Goal: Ask a question

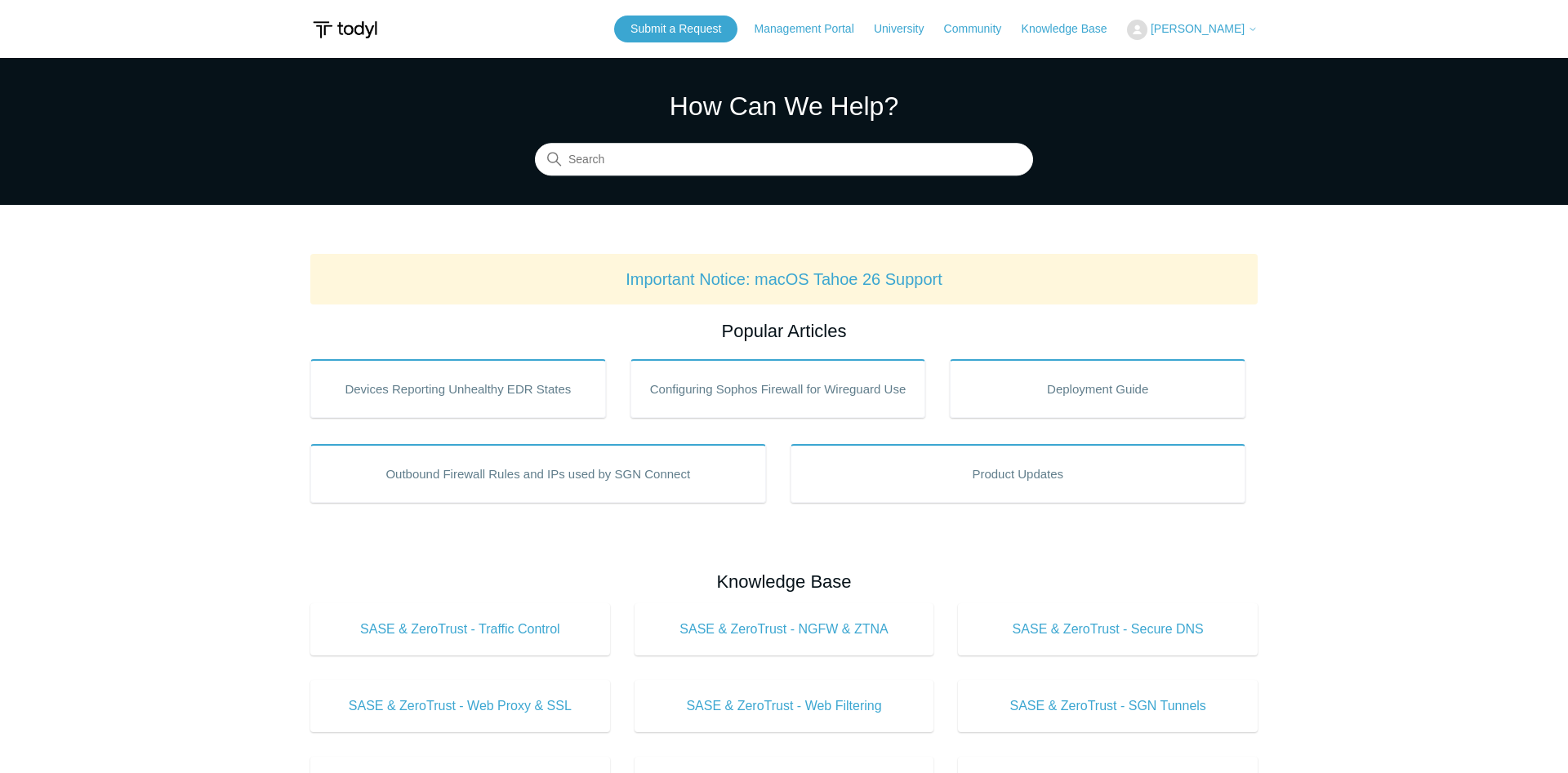
click at [1202, 33] on span "[PERSON_NAME]" at bounding box center [1197, 29] width 94 height 13
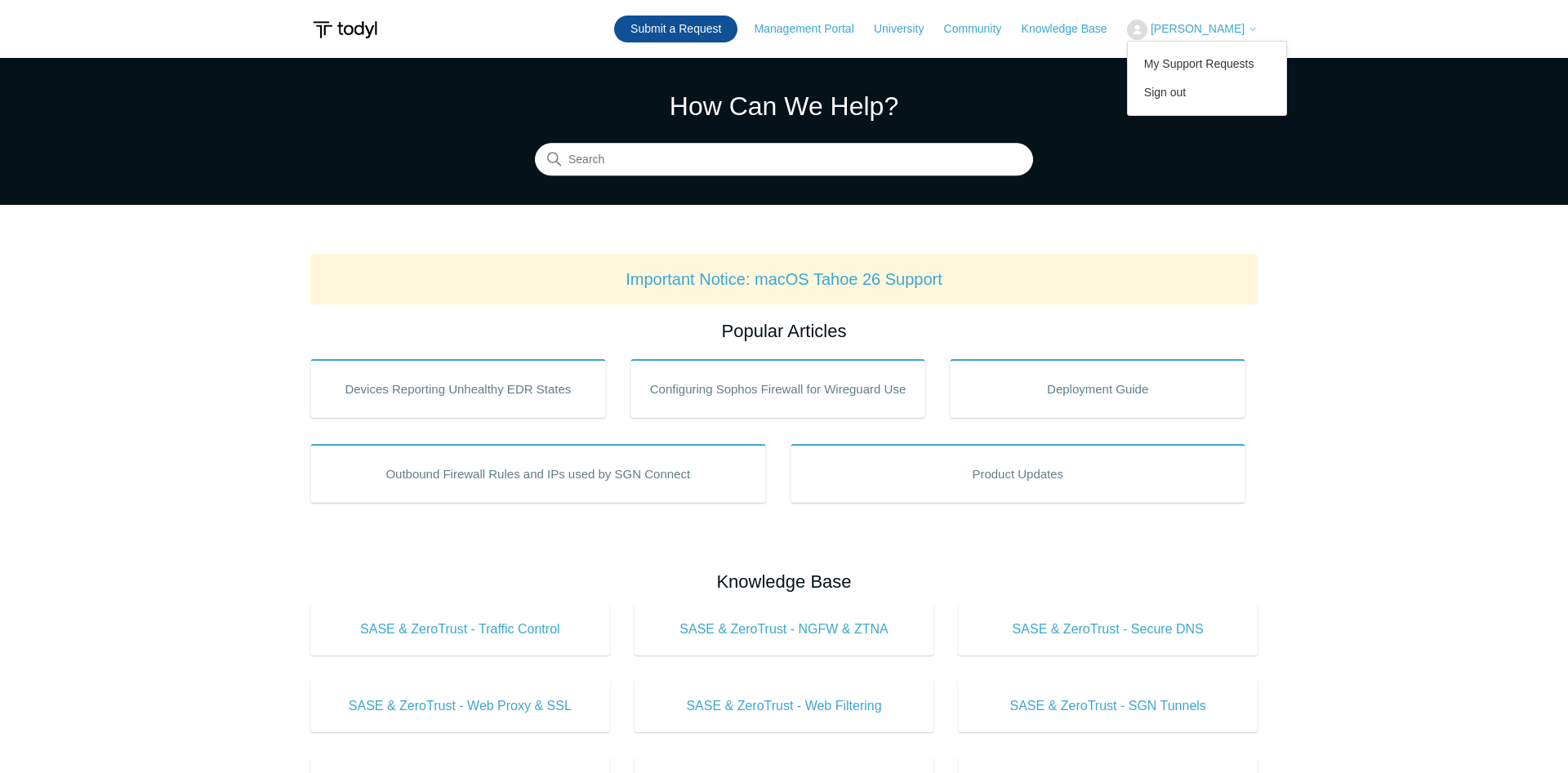
click at [697, 19] on link "Submit a Request" at bounding box center [676, 29] width 123 height 27
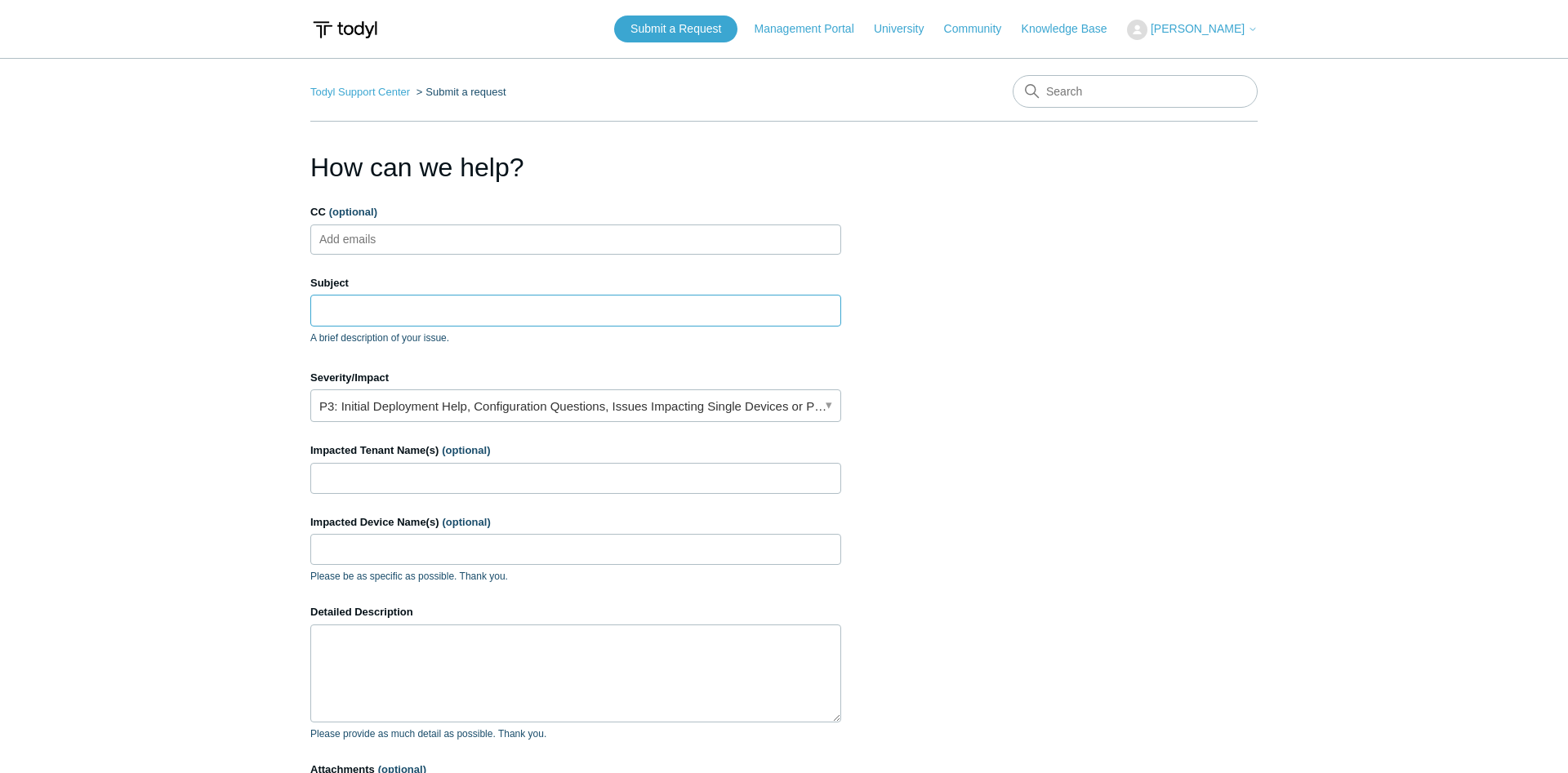
click at [510, 309] on input "Subject" at bounding box center [575, 310] width 531 height 31
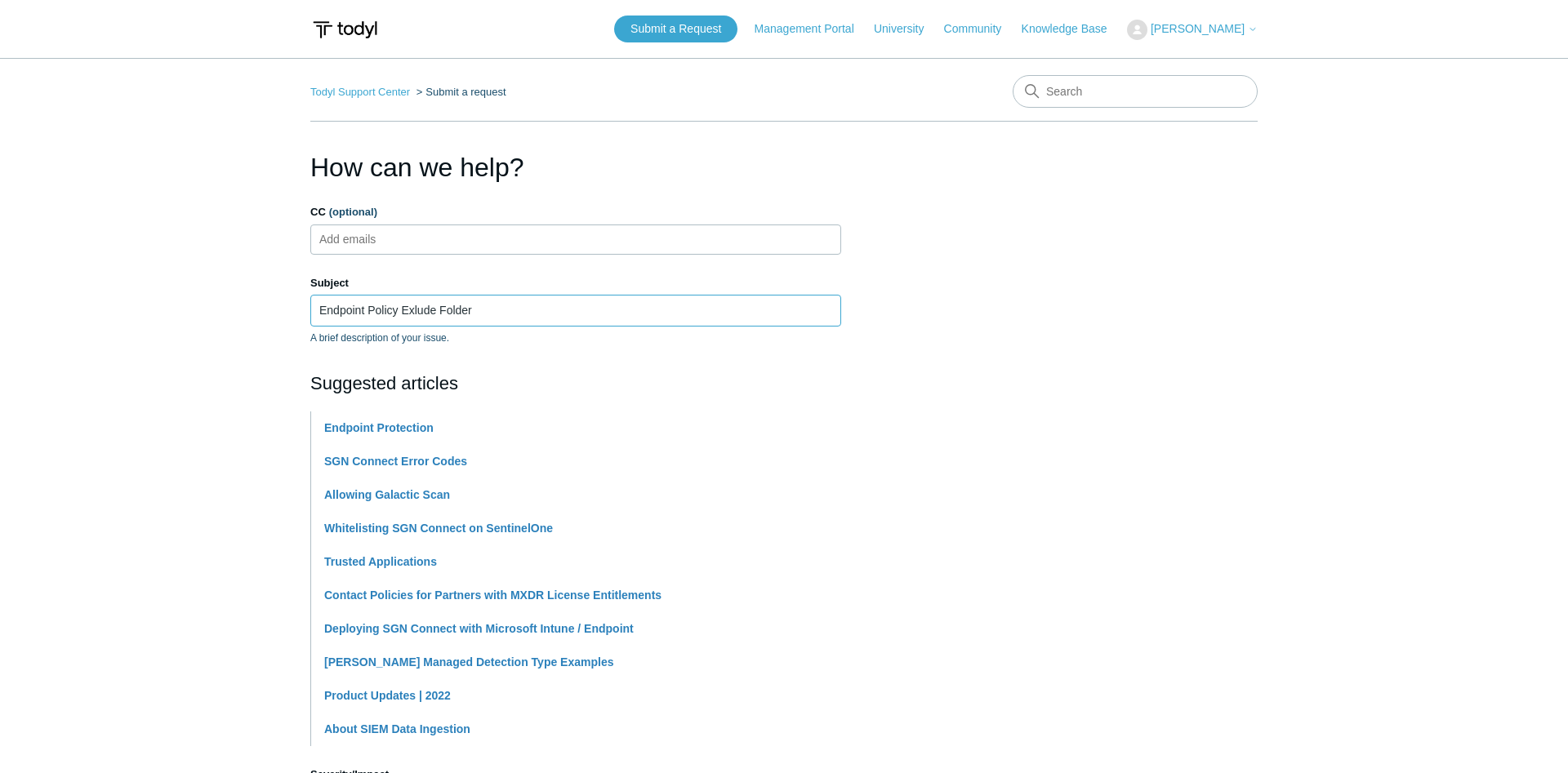
type input "Endpoint Policy Exlude Folder"
click at [955, 349] on section "How can we help? CC (optional) Add emails Subject Endpoint Policy Exlude Folder…" at bounding box center [784, 722] width 947 height 1149
click at [1038, 325] on section "How can we help? CC (optional) Add emails Subject Endpoint Policy Exlude Folder…" at bounding box center [784, 722] width 947 height 1149
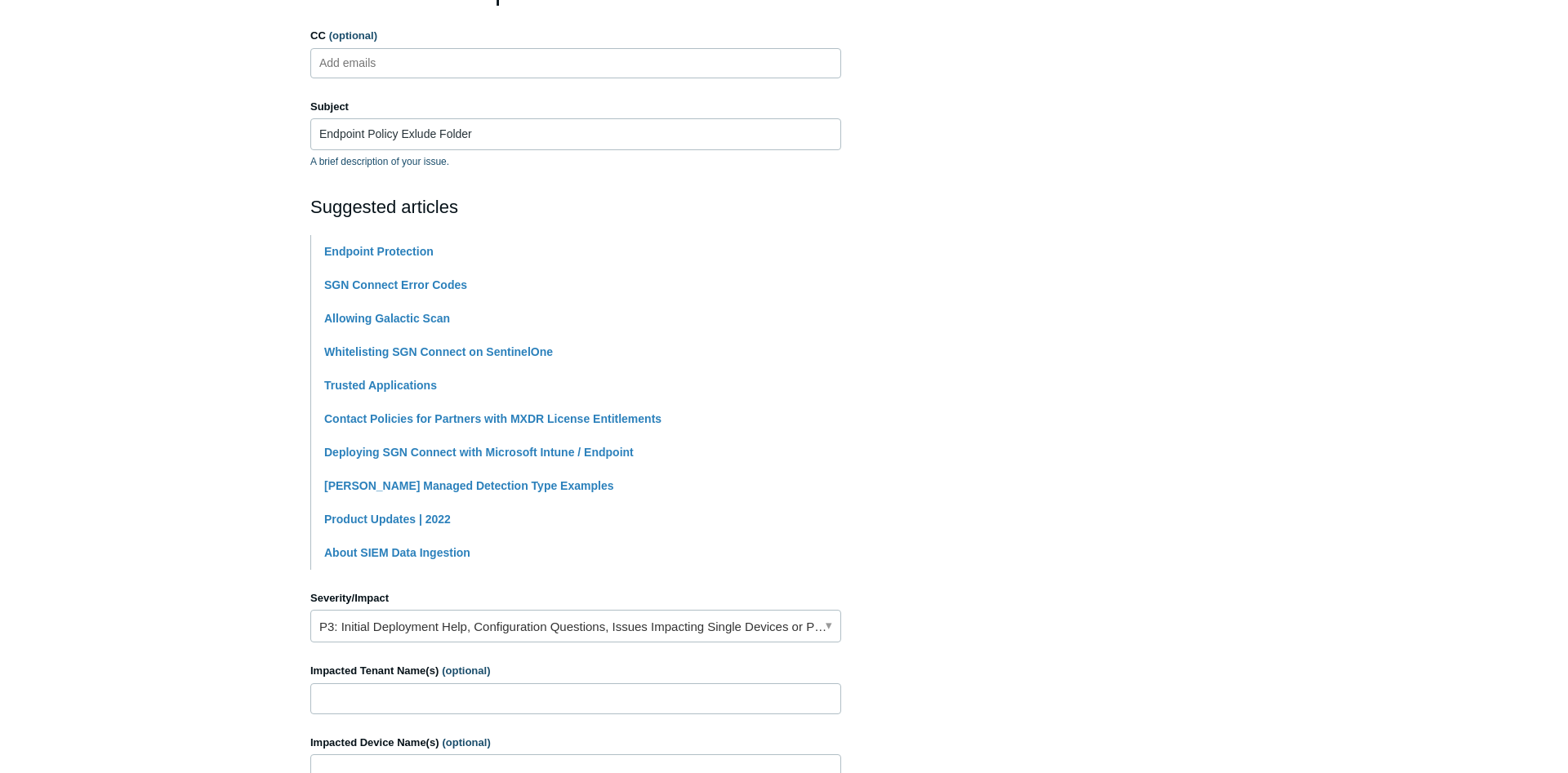
scroll to position [334, 0]
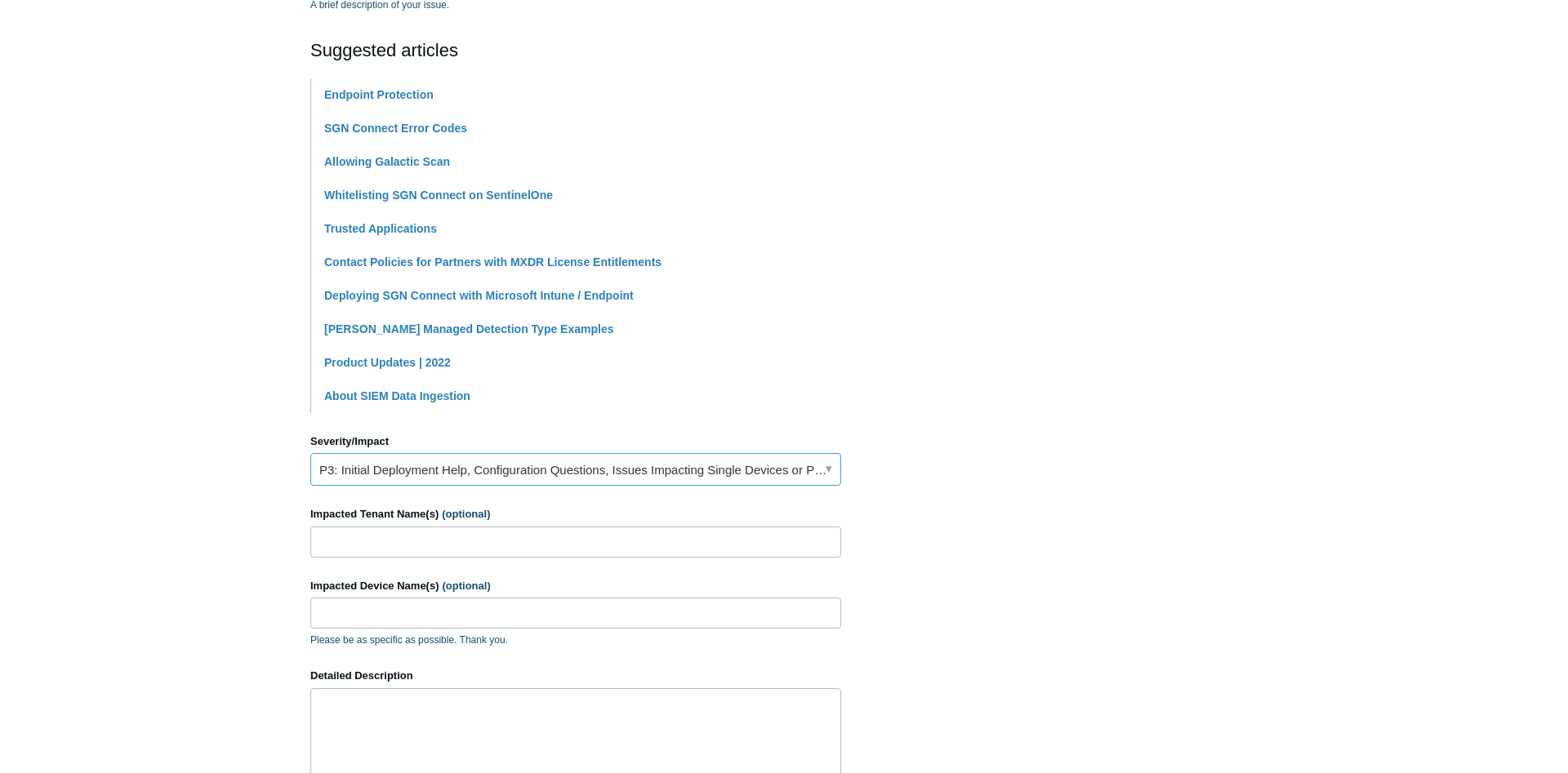
click at [490, 477] on link "P3: Initial Deployment Help, Configuration Questions, Issues Impacting Single D…" at bounding box center [575, 469] width 531 height 32
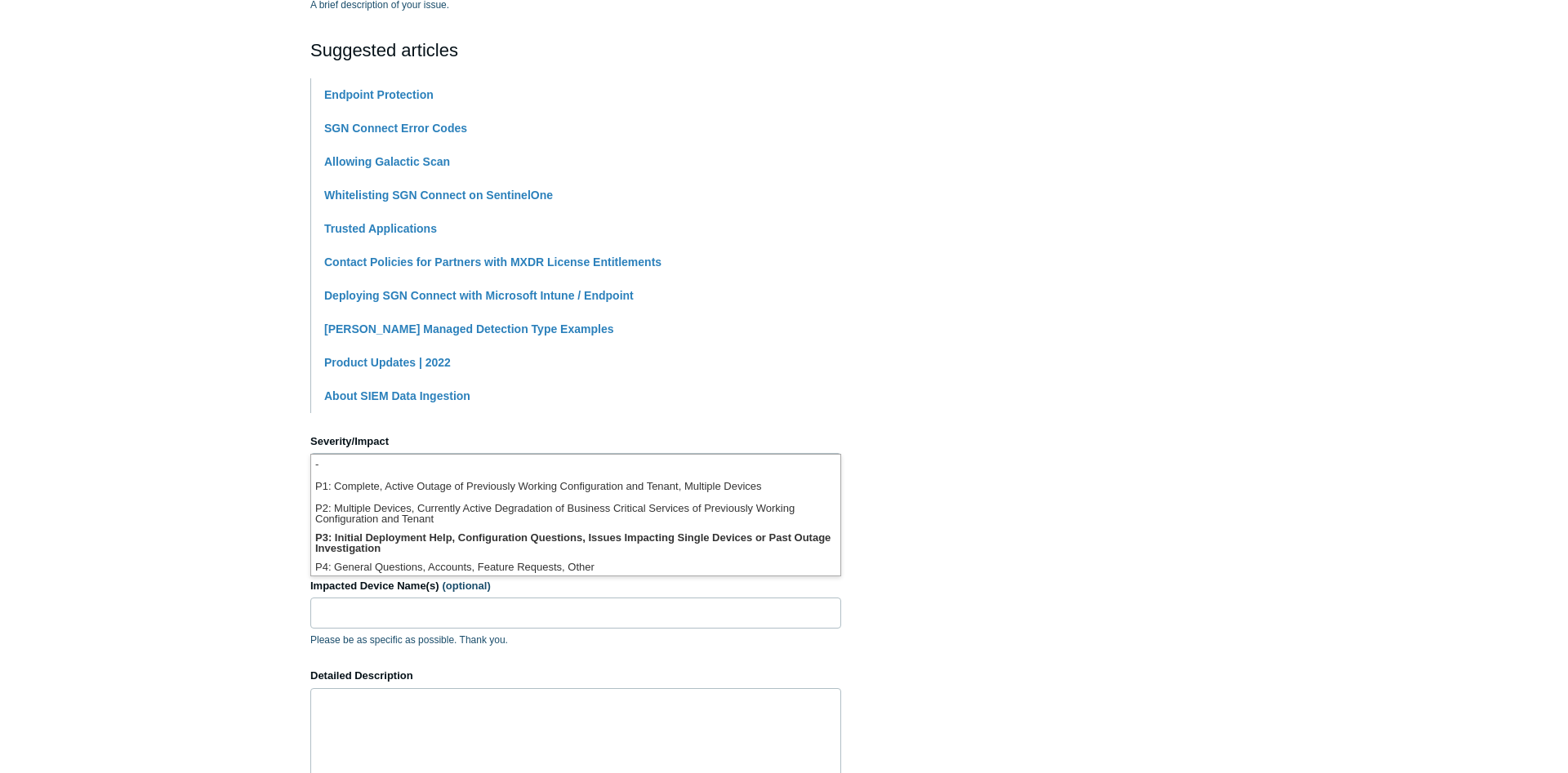
click at [949, 447] on section "How can we help? CC (optional) Add emails Subject Endpoint Policy Exlude Folder…" at bounding box center [784, 389] width 947 height 1149
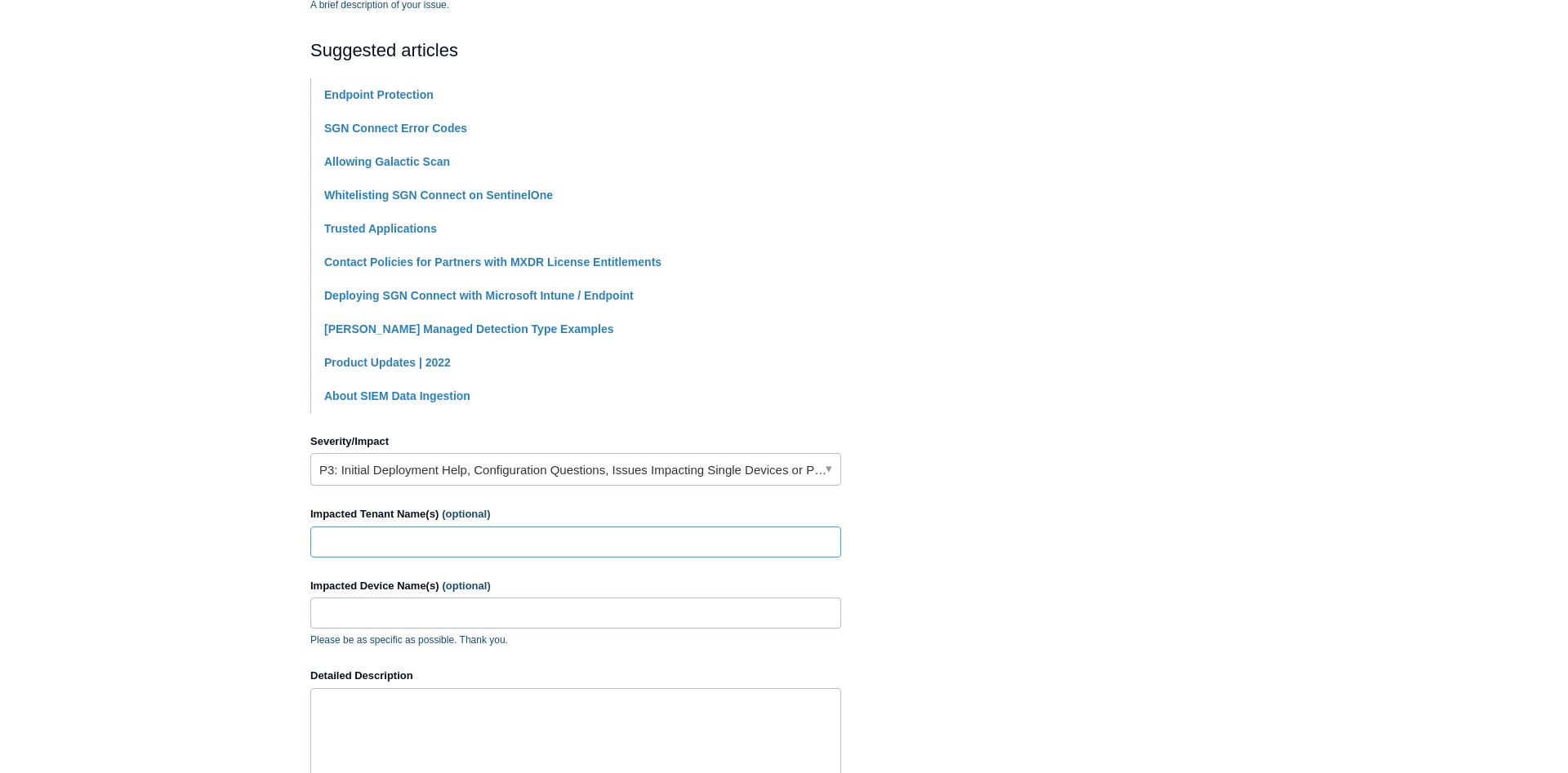
click at [583, 557] on input "Impacted Tenant Name(s) (optional)" at bounding box center [575, 541] width 531 height 31
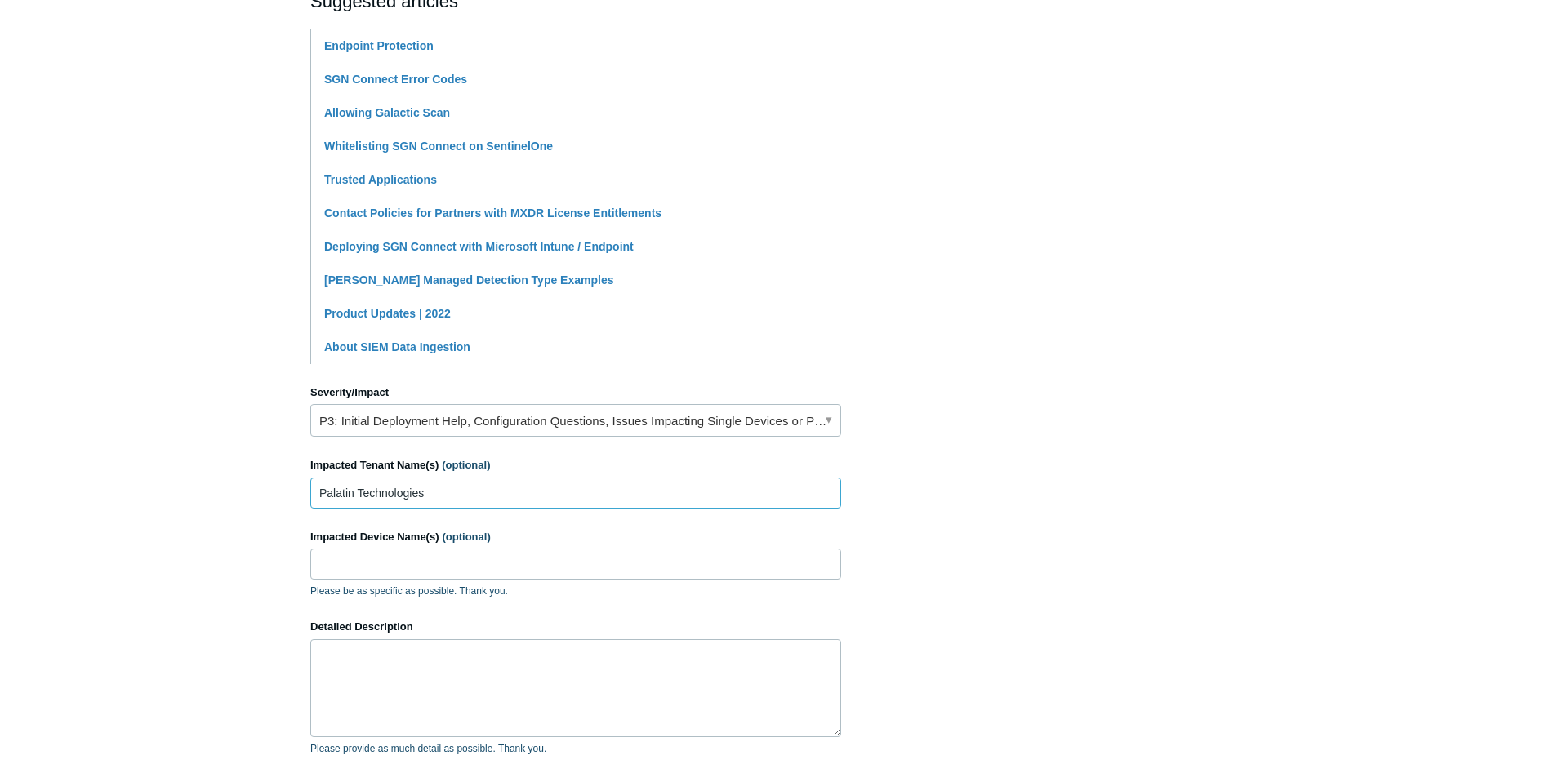
scroll to position [416, 0]
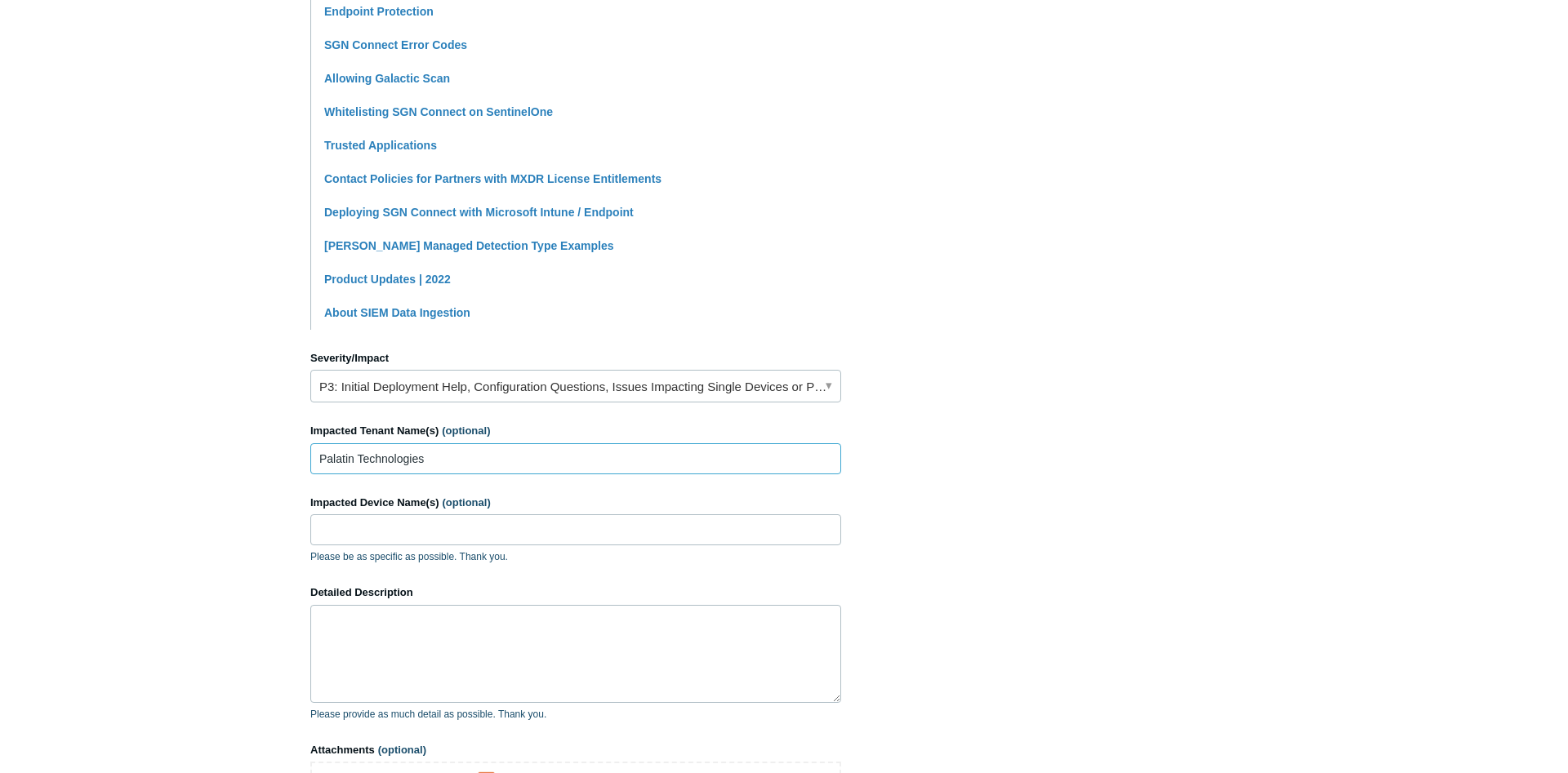
type input "Palatin Technologies"
click at [473, 627] on textarea "Detailed Description" at bounding box center [575, 654] width 531 height 98
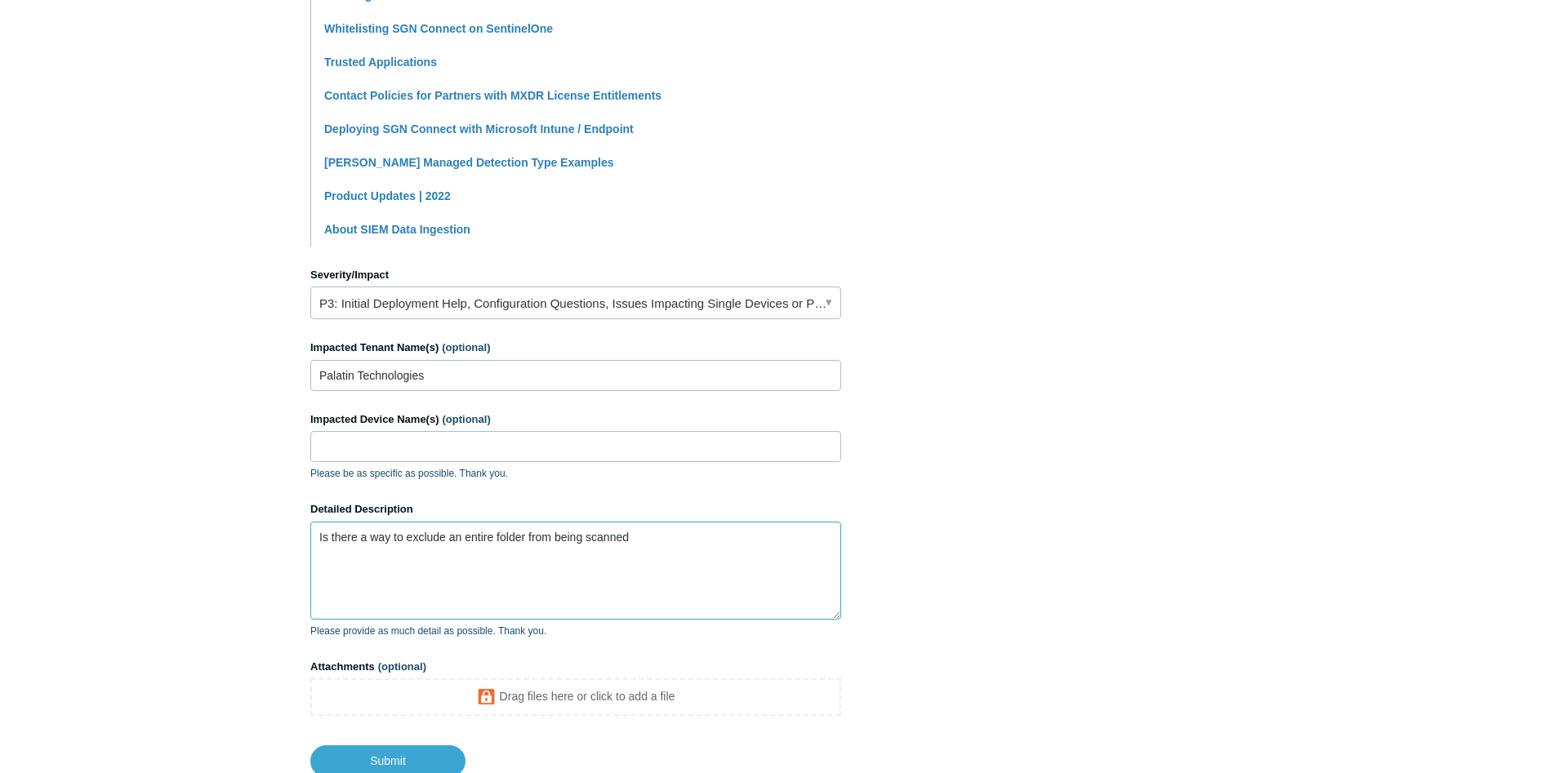
scroll to position [583, 0]
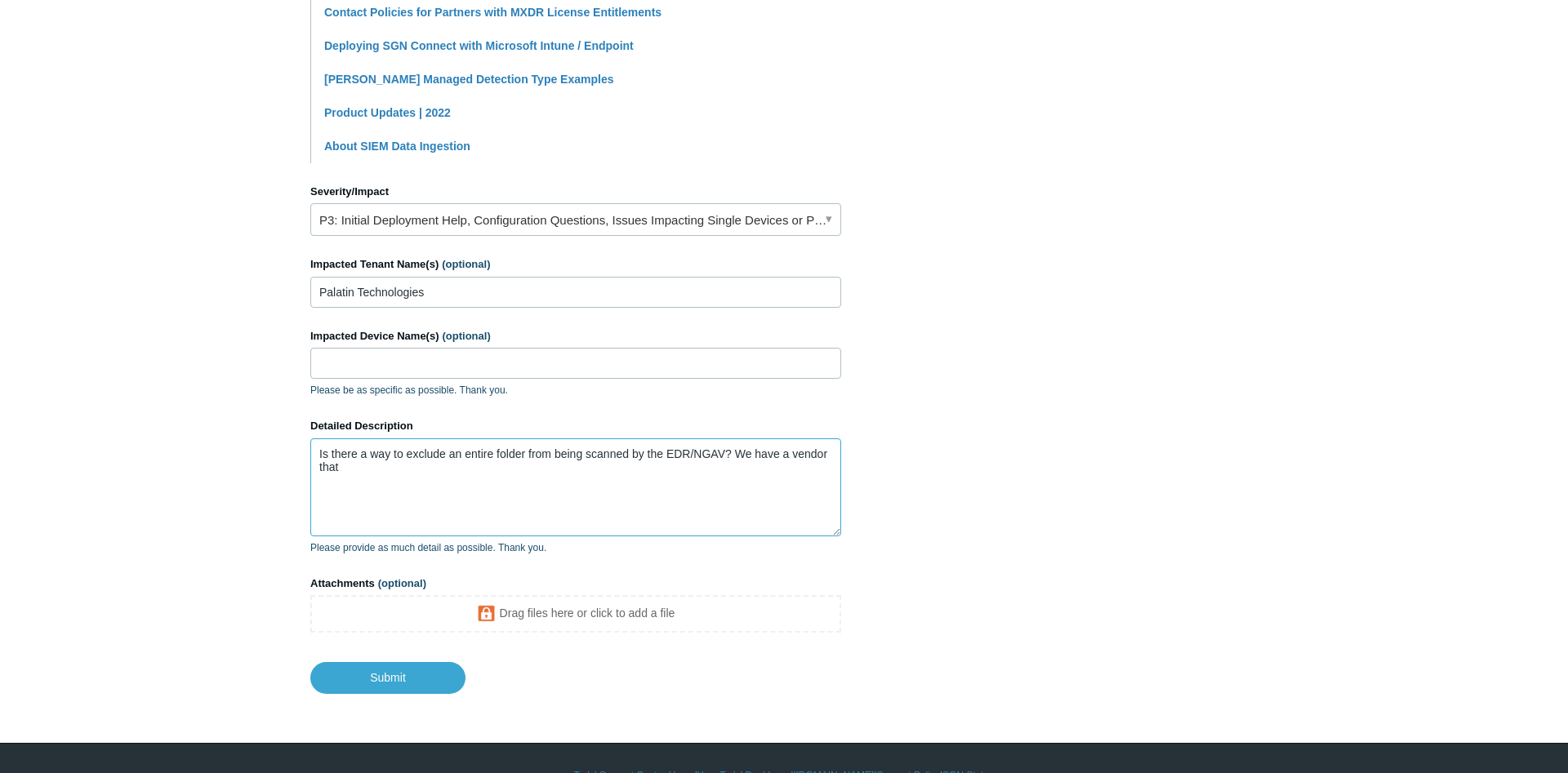
click at [510, 481] on textarea "Is there a way to exclude an entire folder from being scanned by the EDR/NGAV? …" at bounding box center [575, 488] width 531 height 98
type textarea "Is there a way to exclude an entire folder from being scanned by the EDR/NGAV? …"
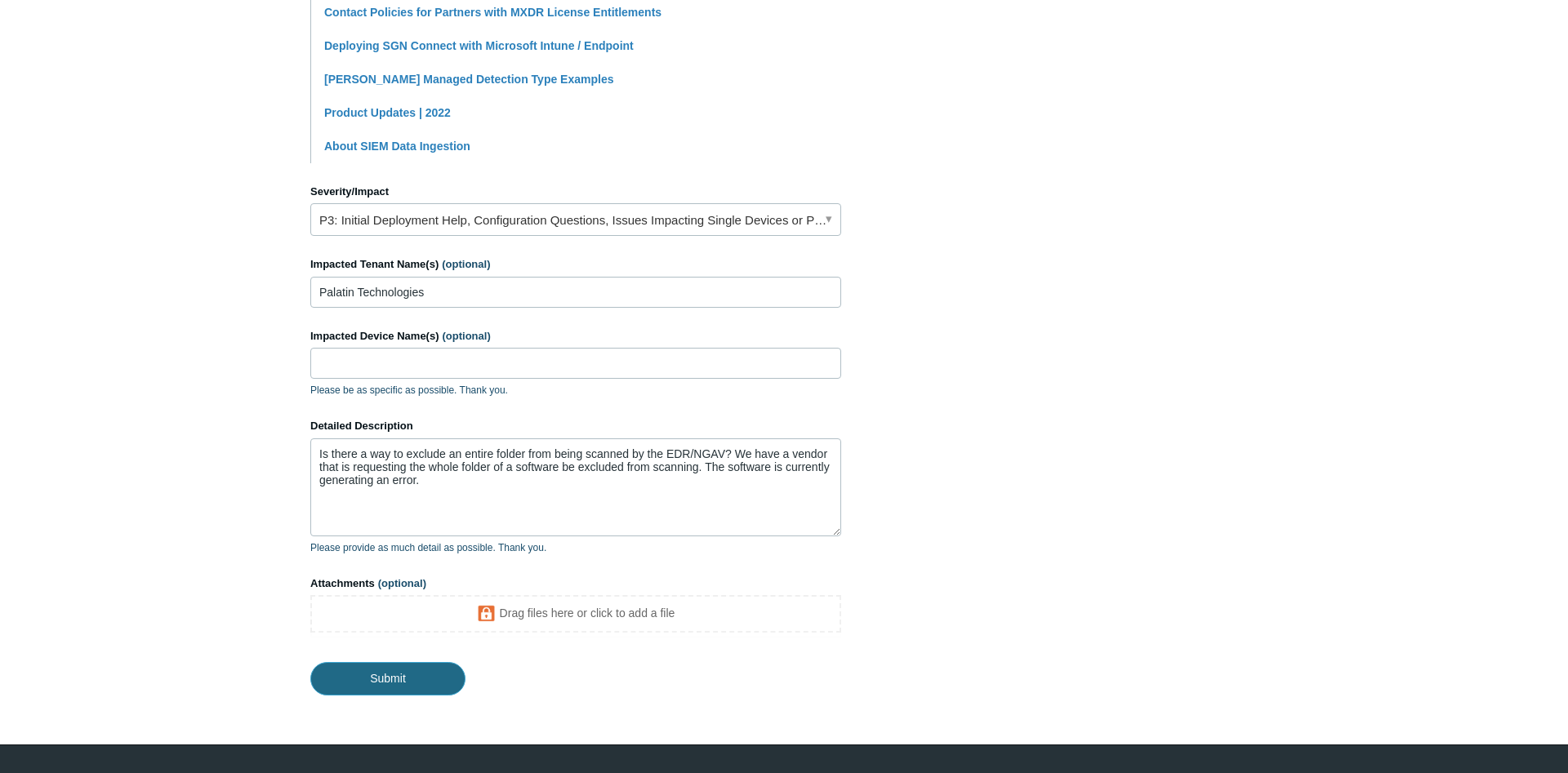
click at [389, 677] on input "Submit" at bounding box center [387, 678] width 155 height 32
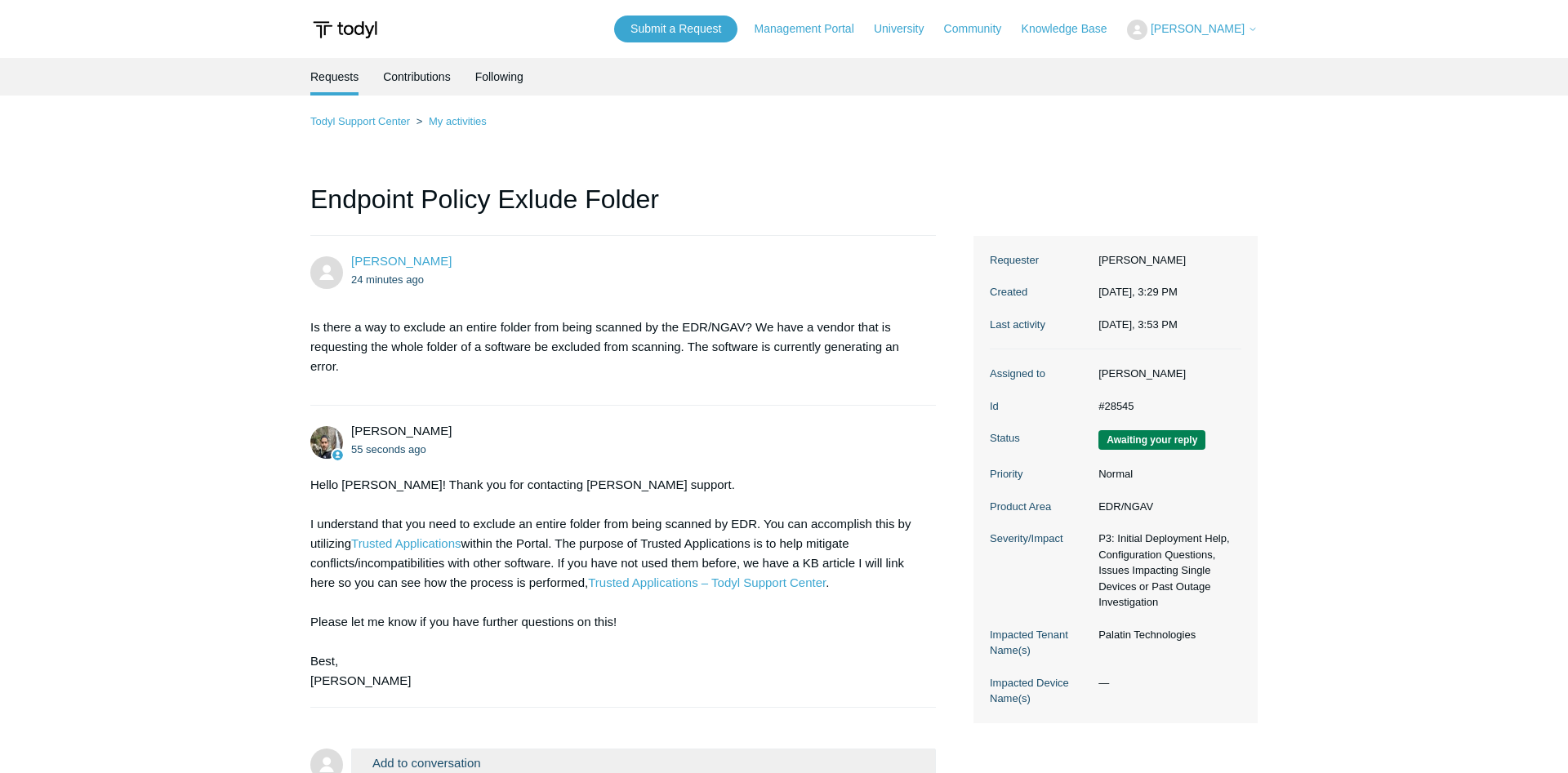
scroll to position [159, 0]
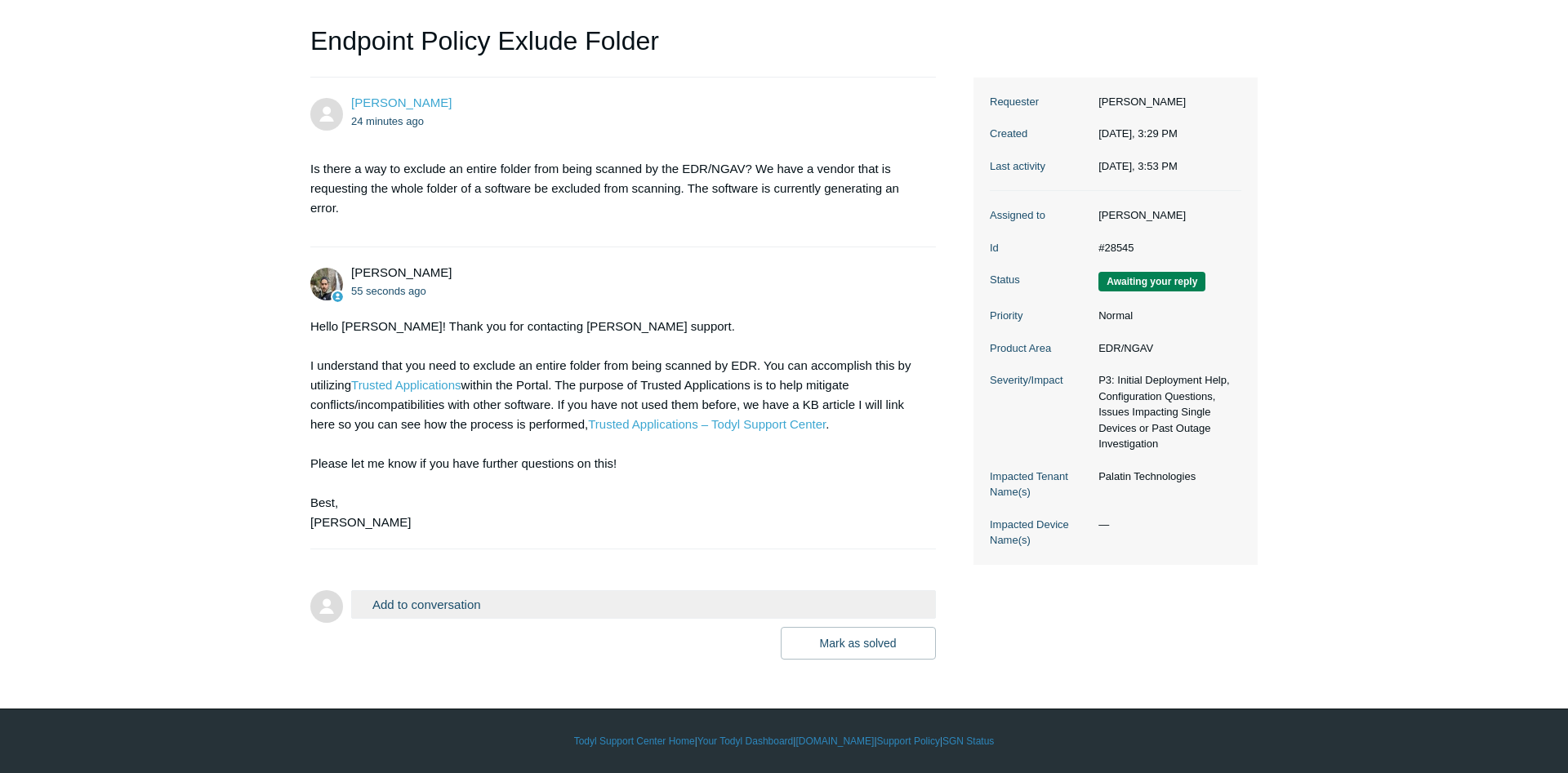
click at [512, 589] on form "Add to conversation CC Add emails Drag files here or click to add a file Mark a…" at bounding box center [623, 613] width 626 height 94
click at [505, 606] on button "Add to conversation" at bounding box center [643, 604] width 585 height 29
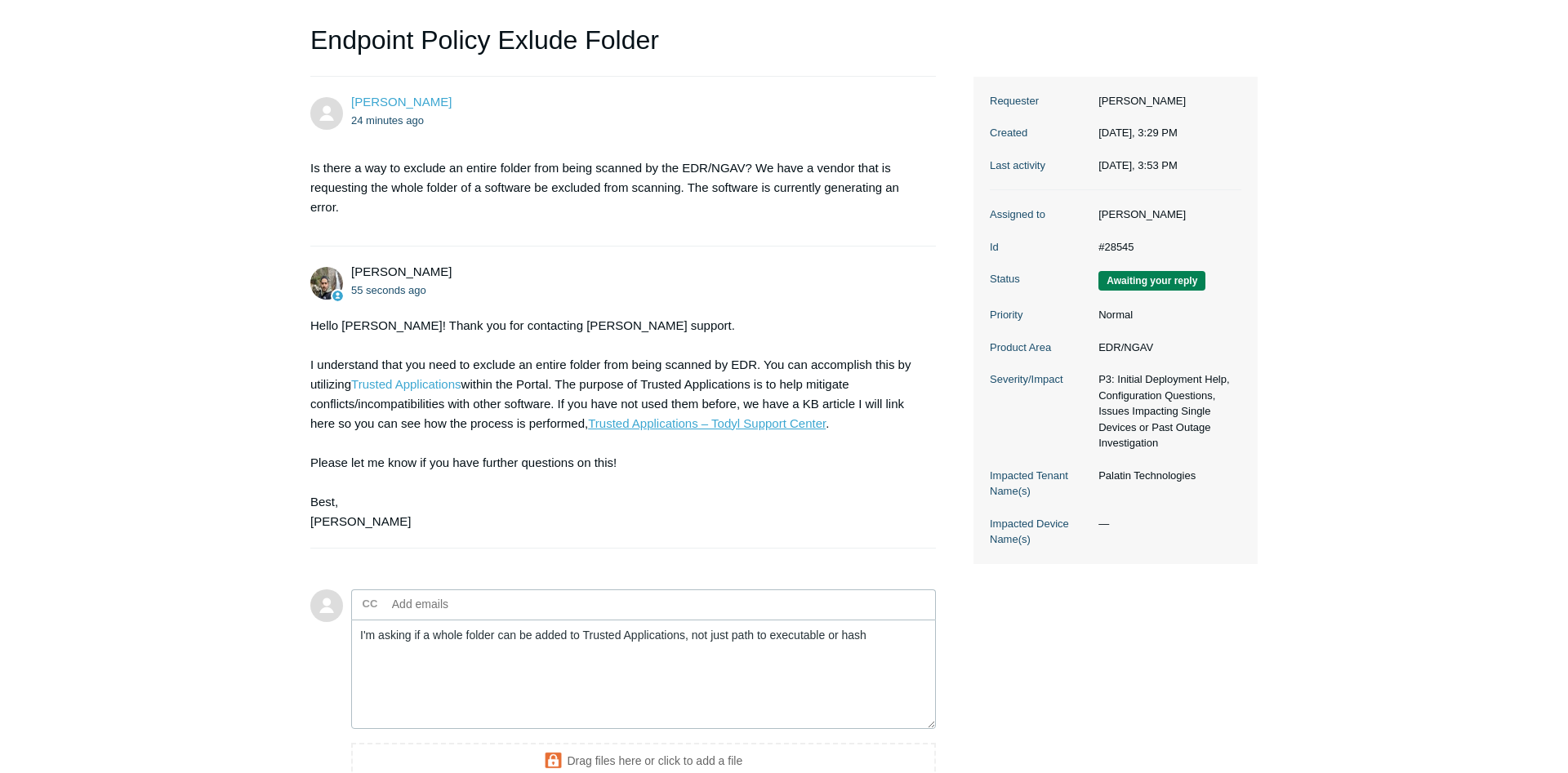
click at [606, 421] on link "Trusted Applications – Todyl Support Center" at bounding box center [706, 423] width 237 height 14
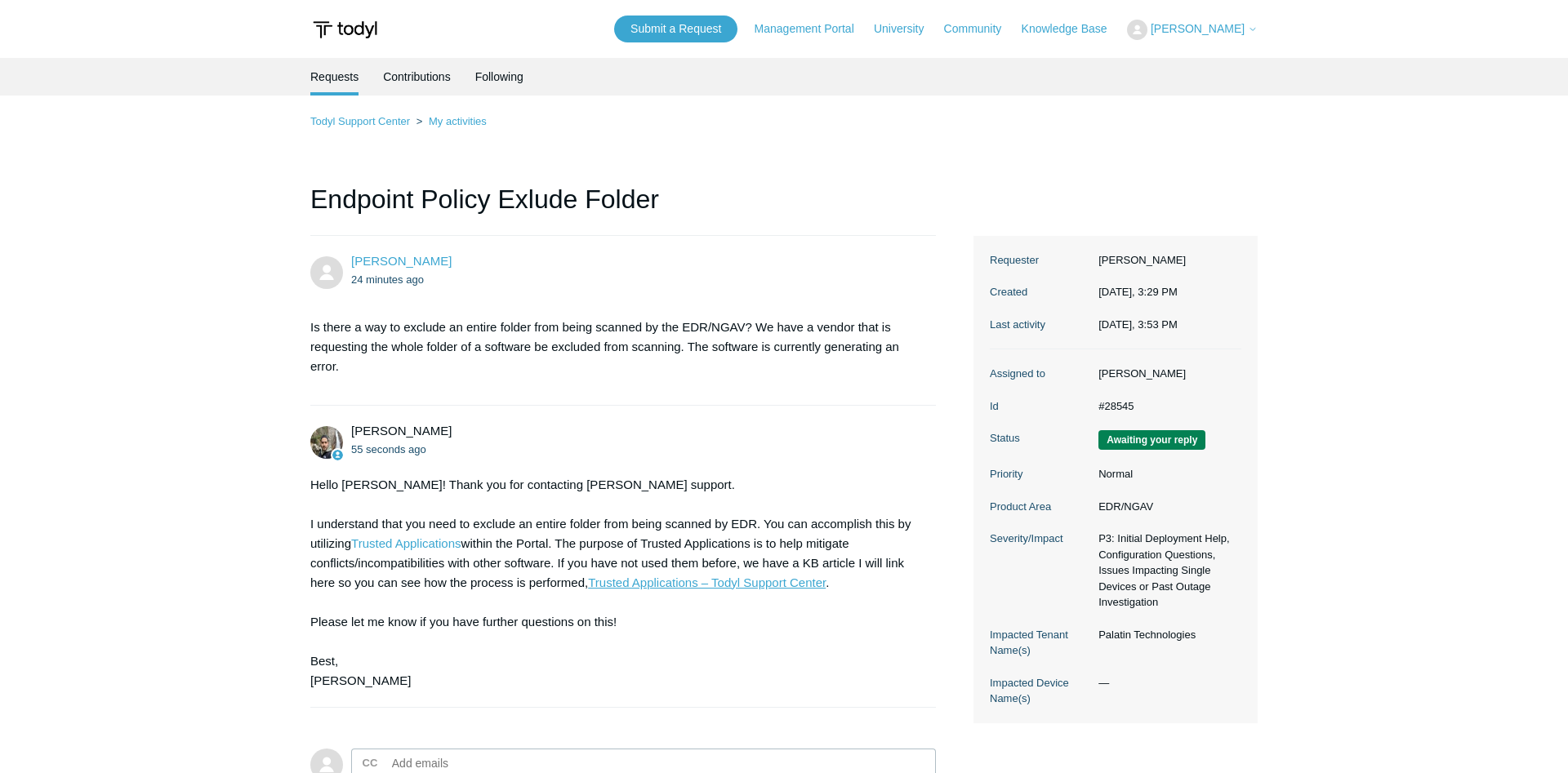
click at [649, 582] on link "Trusted Applications – Todyl Support Center" at bounding box center [706, 582] width 237 height 14
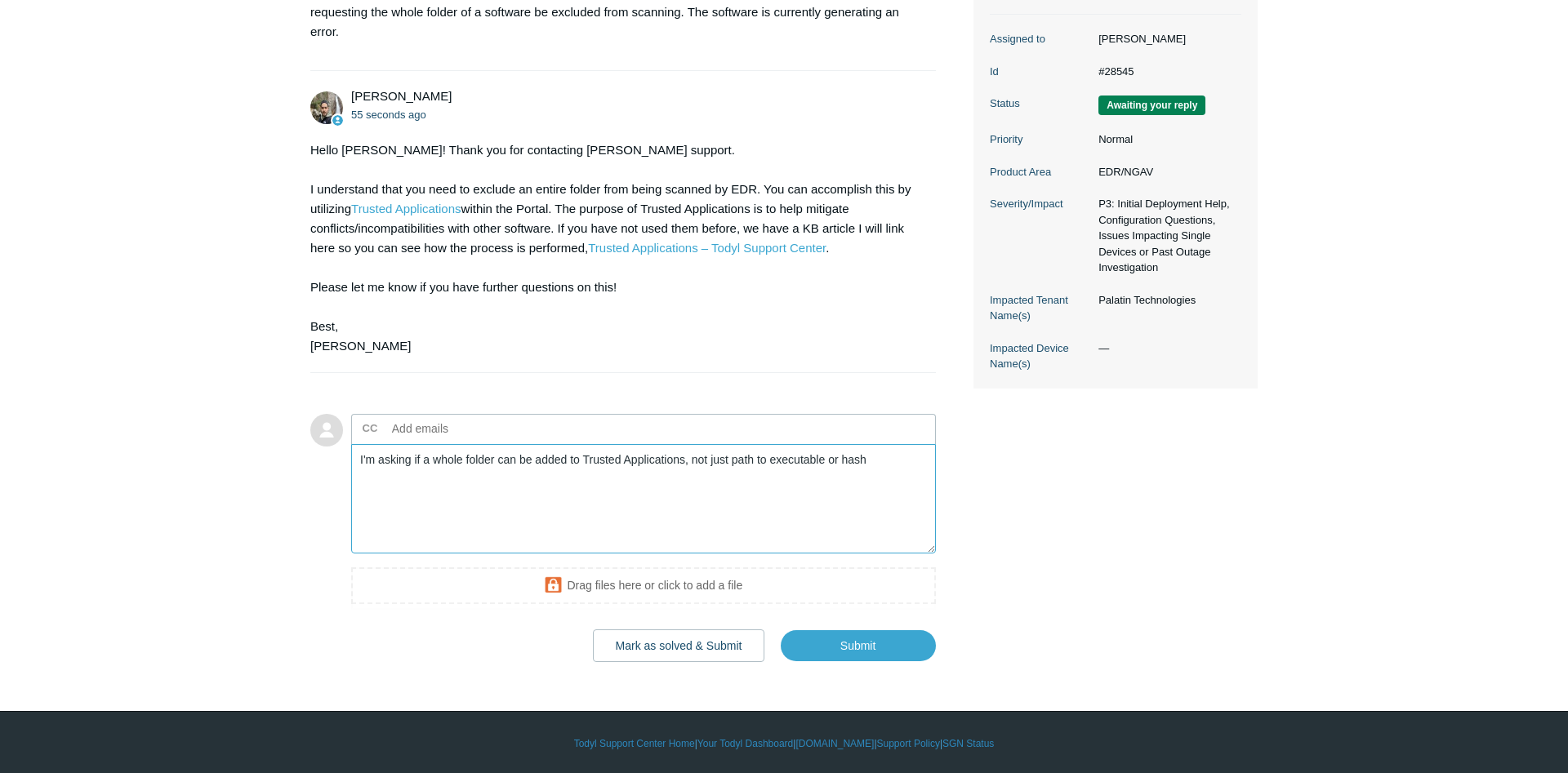
drag, startPoint x: 890, startPoint y: 468, endPoint x: 230, endPoint y: 480, distance: 660.1
click at [351, 480] on textarea "I'm asking if a whole folder can be added to Trusted Applications, not just pat…" at bounding box center [643, 499] width 585 height 110
paste textarea "C:\Deltasoft\chemcart\runtime\bin\"
type textarea "Would an entry such as C:\Deltasoft\* exclude all PEs in all subfolders also?"
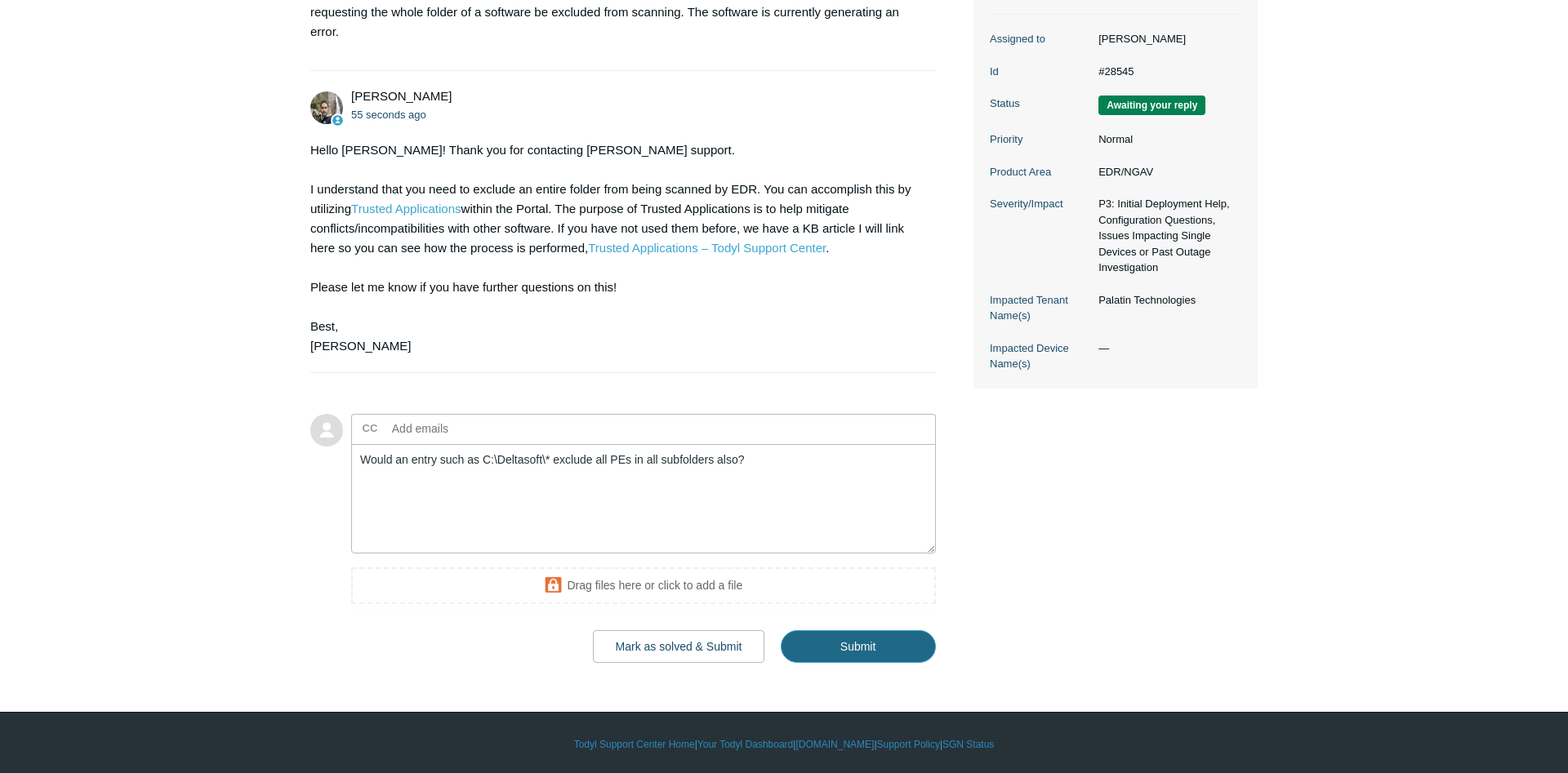
click at [870, 647] on input "Submit" at bounding box center [857, 646] width 155 height 32
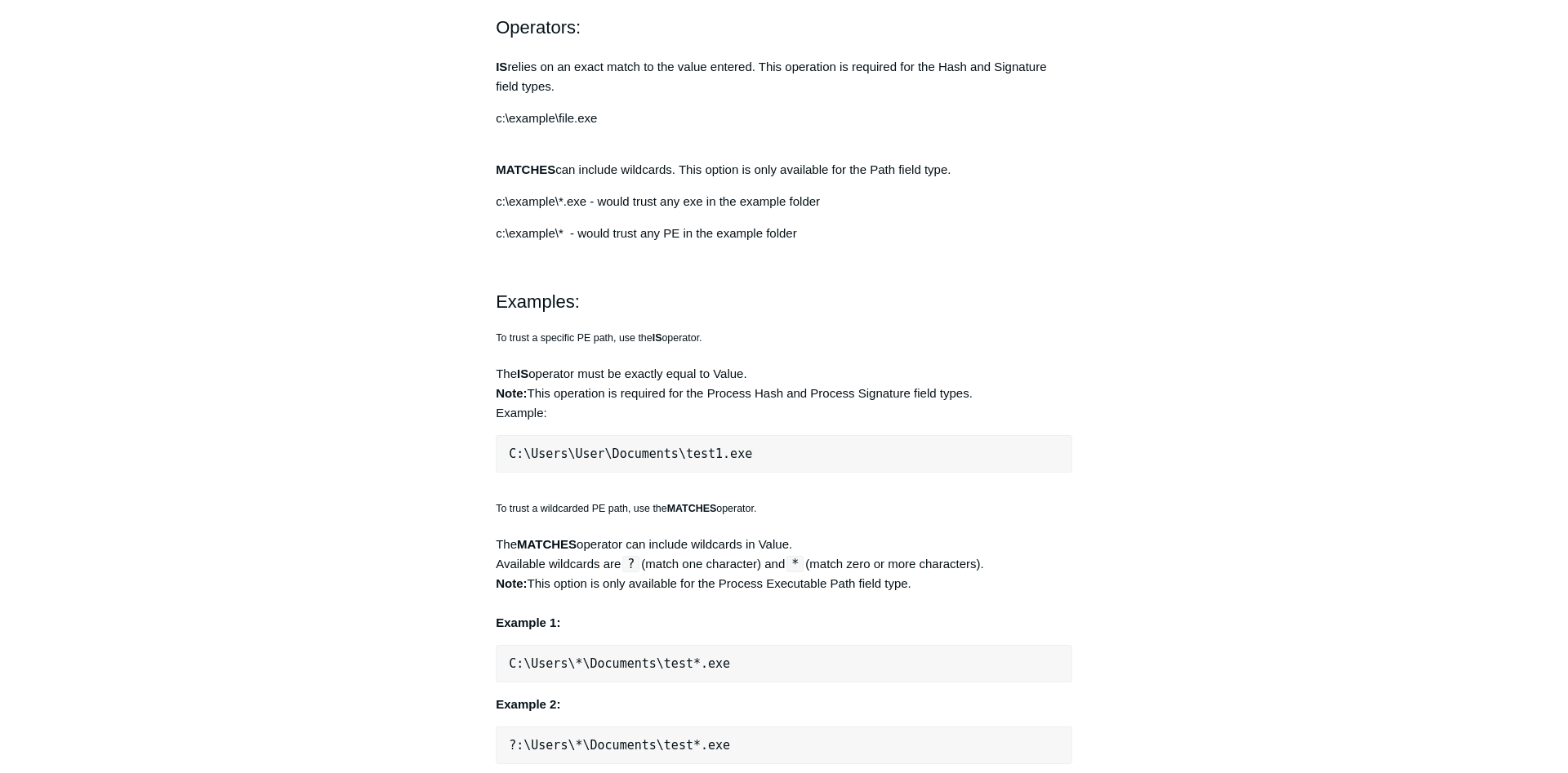
scroll to position [917, 0]
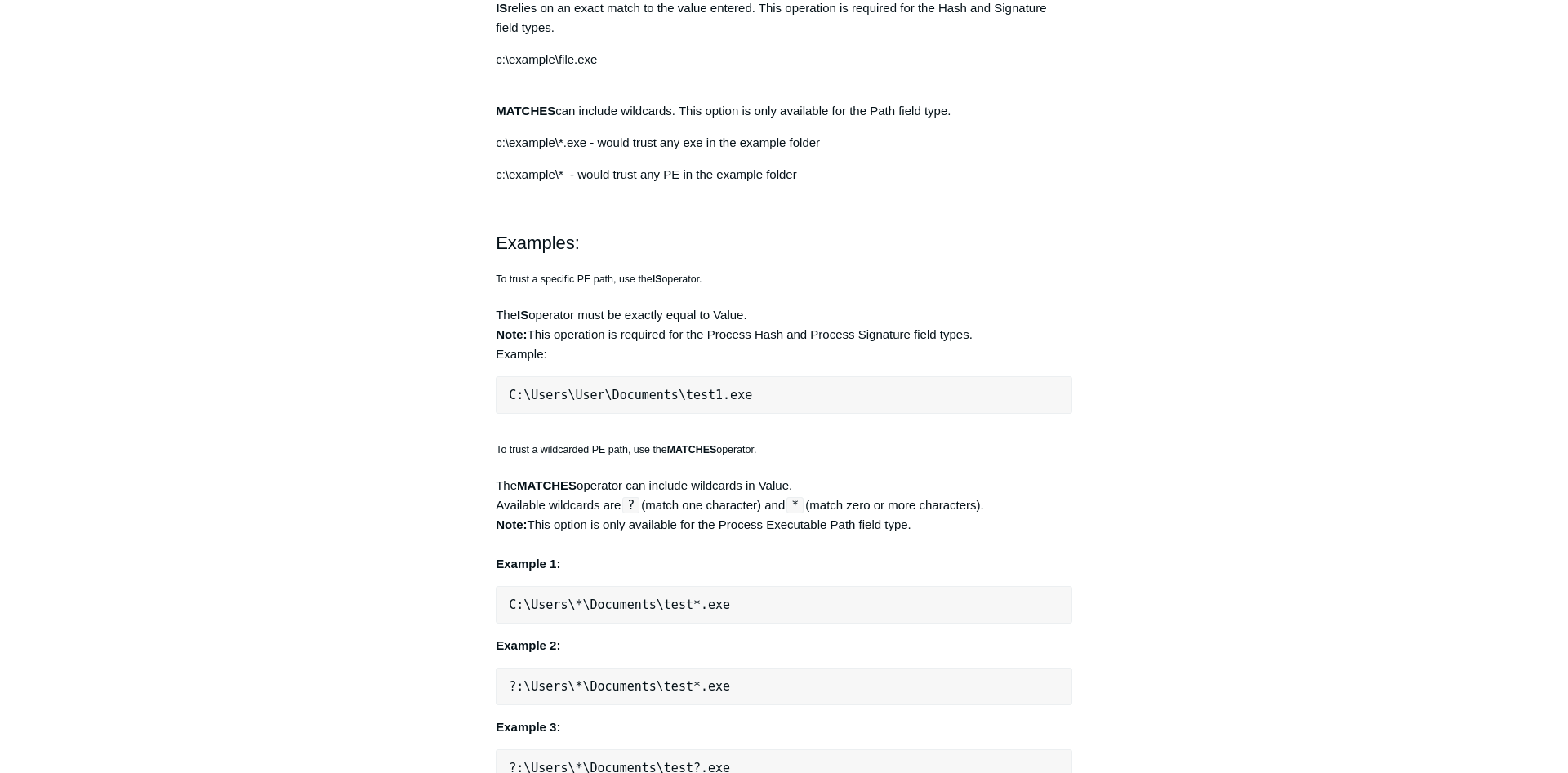
scroll to position [1083, 0]
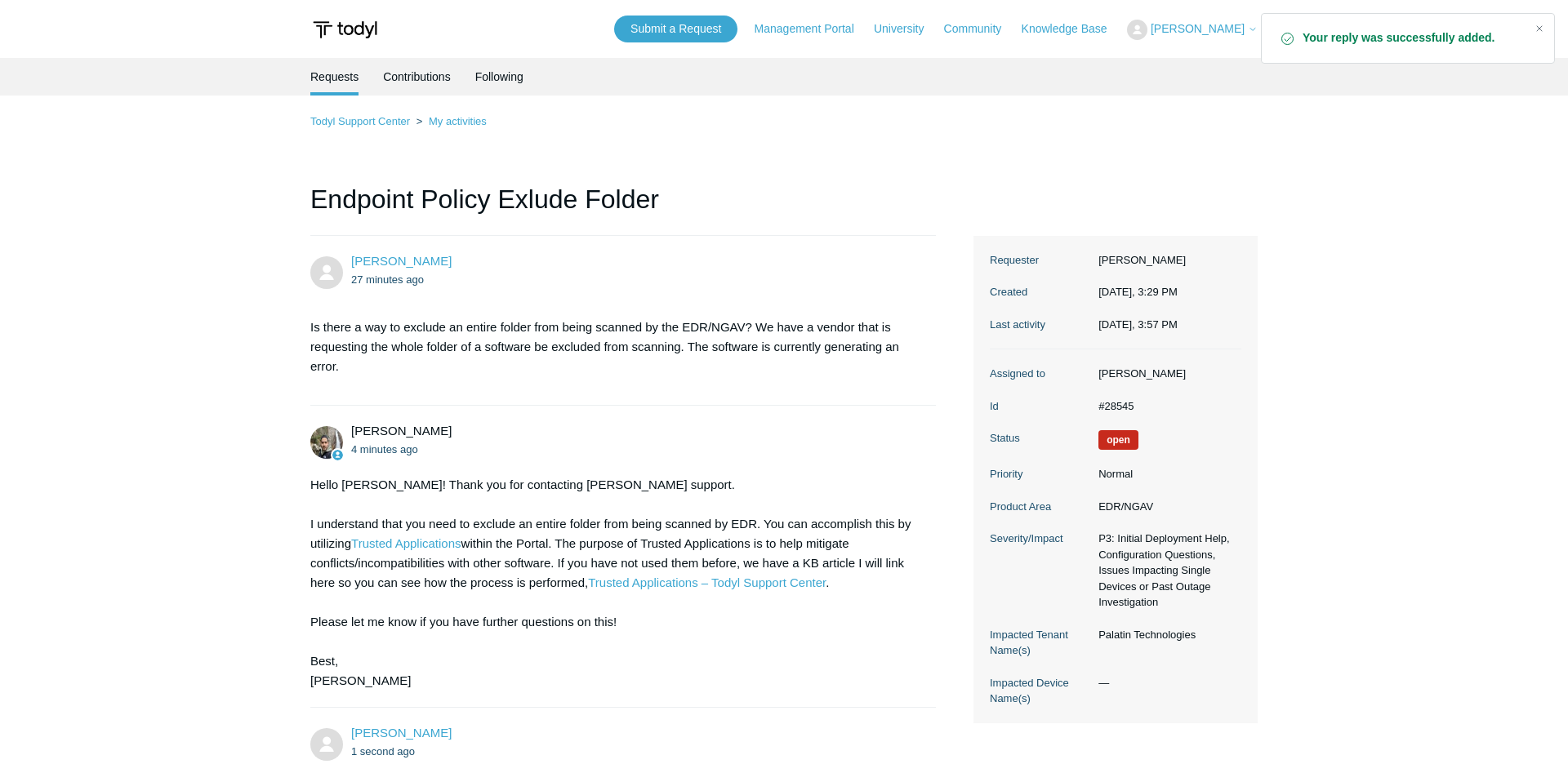
scroll to position [290, 0]
